Goal: Task Accomplishment & Management: Use online tool/utility

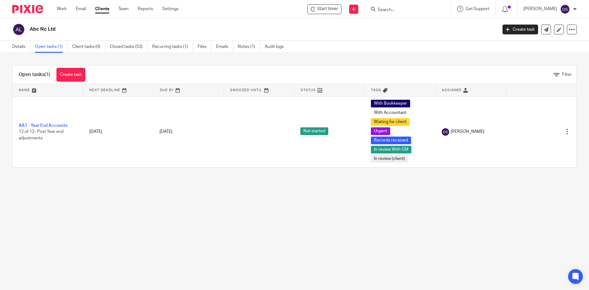
click at [408, 9] on input "Search" at bounding box center [404, 10] width 55 height 6
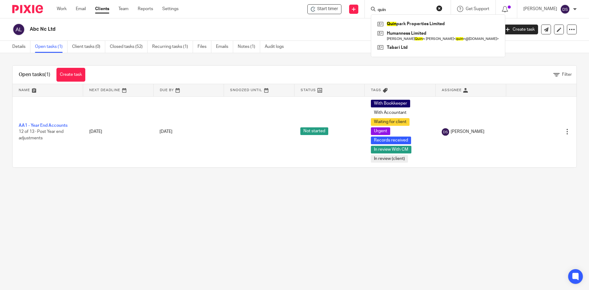
type input "quin"
click at [410, 19] on div "Quin park Properties Limited Humanness Limited Duncan Quin n Stainfield Bruce <…" at bounding box center [438, 35] width 134 height 43
click at [411, 22] on link at bounding box center [438, 23] width 125 height 9
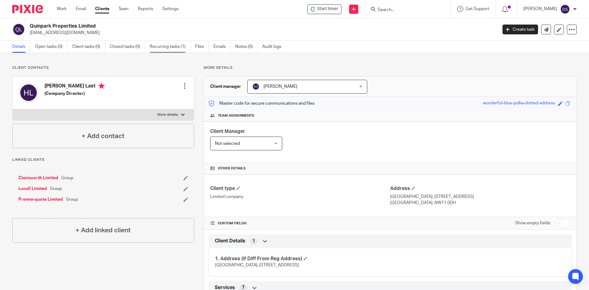
click at [163, 45] on link "Recurring tasks (1)" at bounding box center [170, 47] width 41 height 12
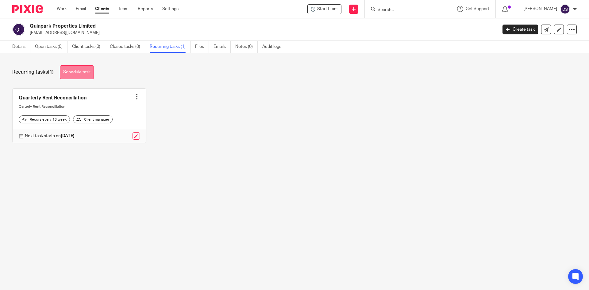
click at [80, 72] on link "Schedule task" at bounding box center [77, 72] width 34 height 14
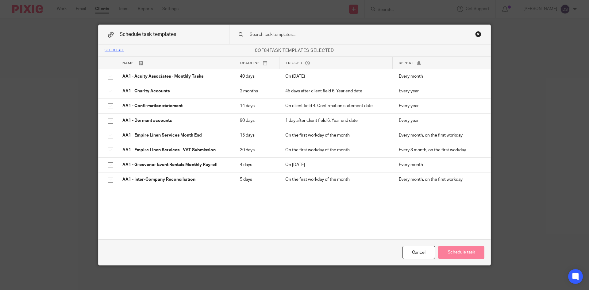
click at [281, 33] on input "text" at bounding box center [350, 34] width 202 height 7
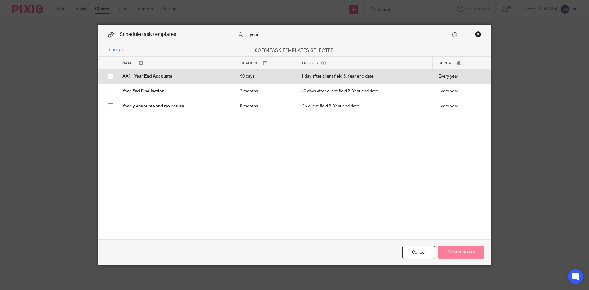
type input "year"
click at [106, 76] on input "checkbox" at bounding box center [111, 77] width 12 height 12
checkbox input "true"
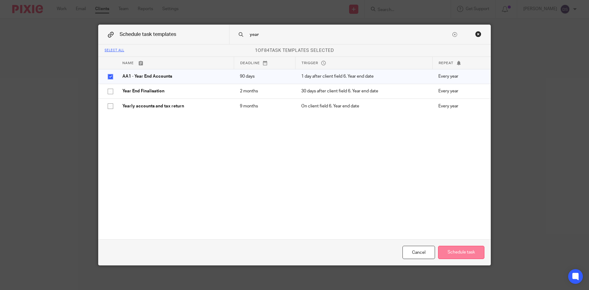
click at [459, 256] on button "Schedule task" at bounding box center [461, 252] width 46 height 13
